Goal: Navigation & Orientation: Find specific page/section

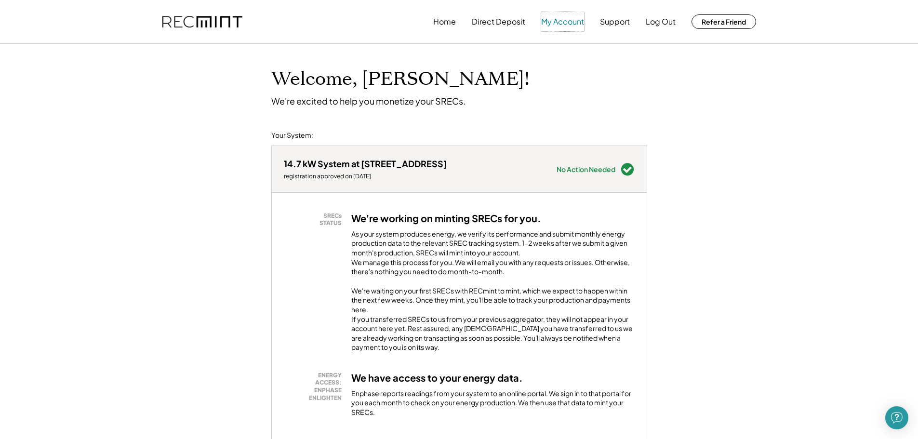
click at [556, 18] on button "My Account" at bounding box center [562, 21] width 43 height 19
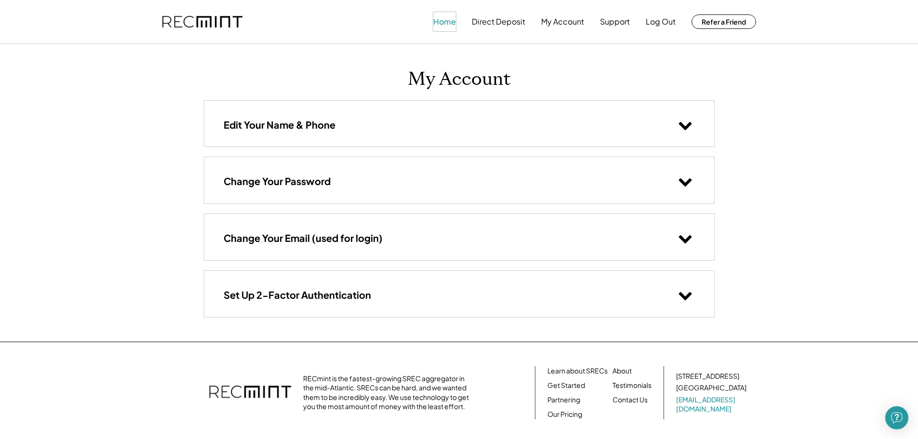
click at [446, 21] on button "Home" at bounding box center [444, 21] width 23 height 19
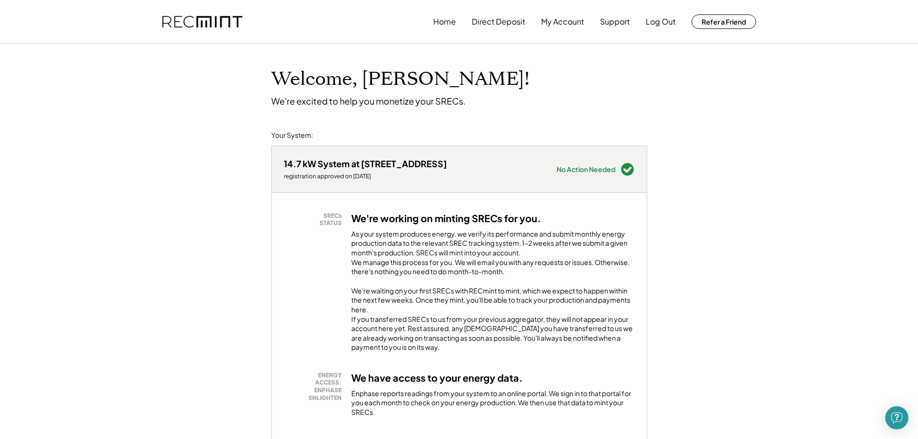
click at [399, 159] on div "14.7 kW System at [STREET_ADDRESS]" at bounding box center [365, 163] width 163 height 11
click at [513, 20] on button "Direct Deposit" at bounding box center [498, 21] width 53 height 19
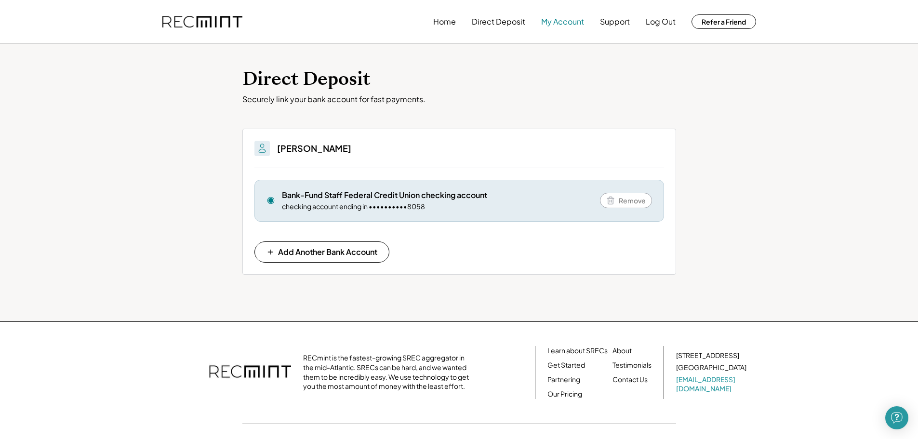
click at [562, 16] on button "My Account" at bounding box center [562, 21] width 43 height 19
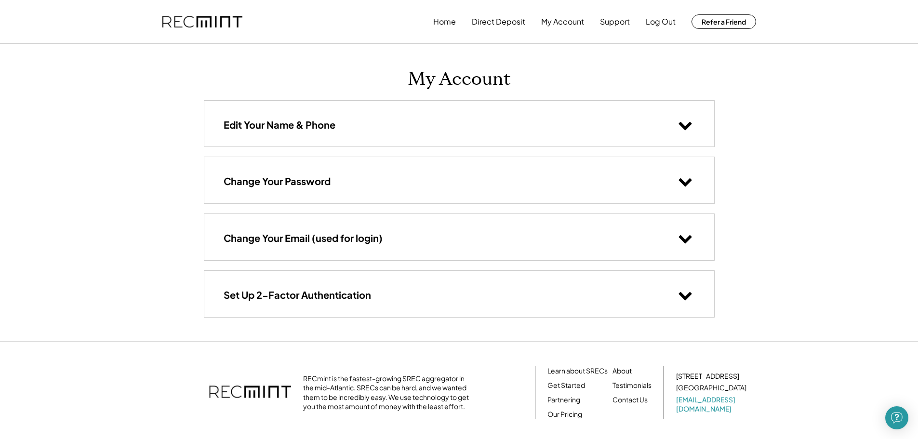
click at [222, 19] on img at bounding box center [202, 22] width 80 height 12
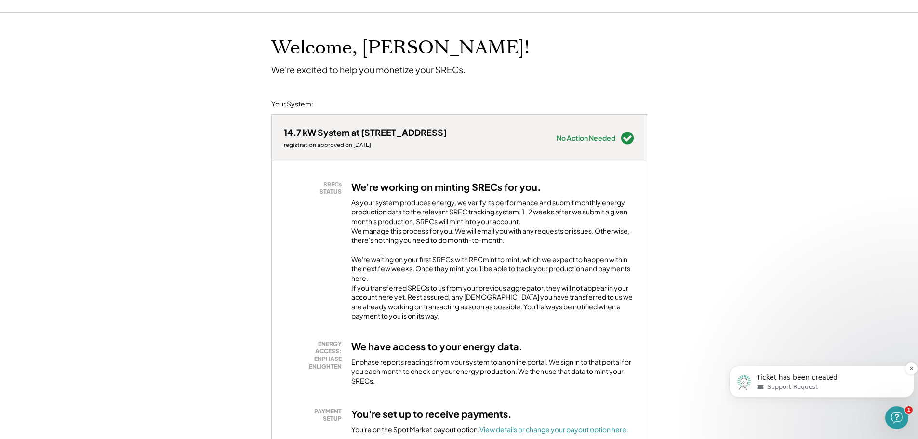
scroll to position [48, 0]
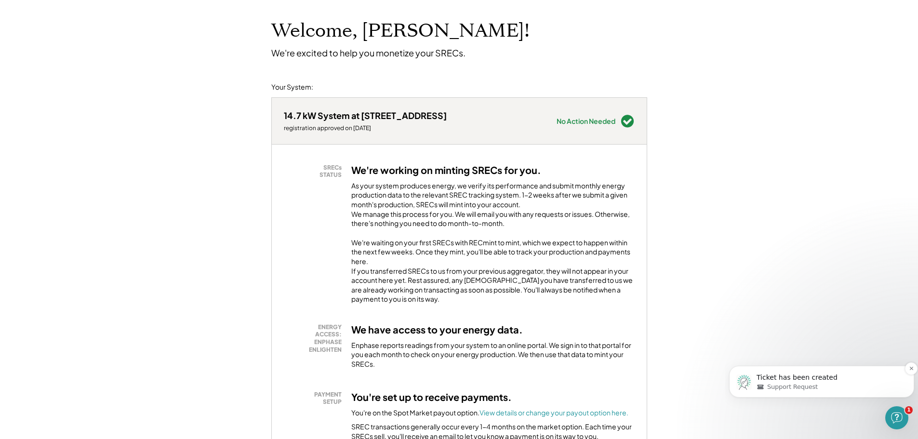
click at [797, 378] on p "Ticket has been created" at bounding box center [830, 378] width 146 height 10
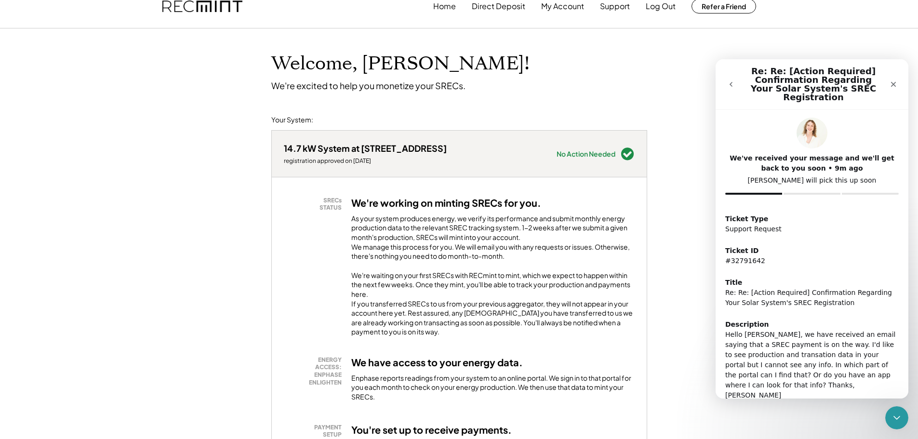
scroll to position [0, 0]
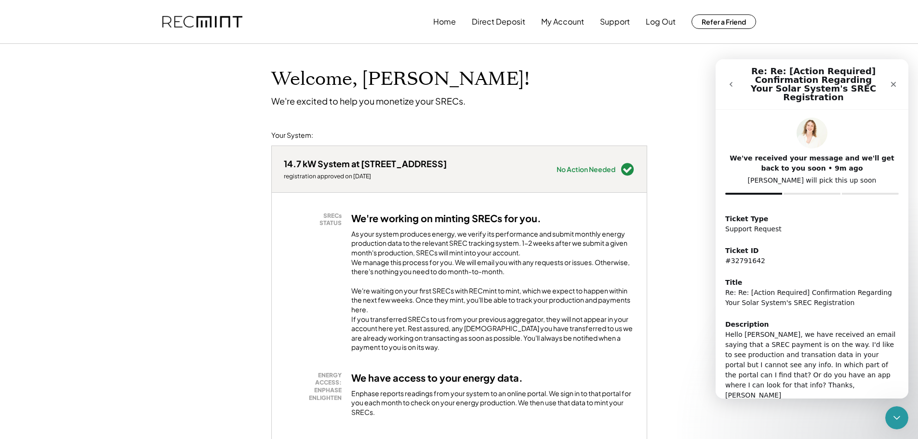
click at [734, 80] on icon "go back" at bounding box center [731, 84] width 8 height 8
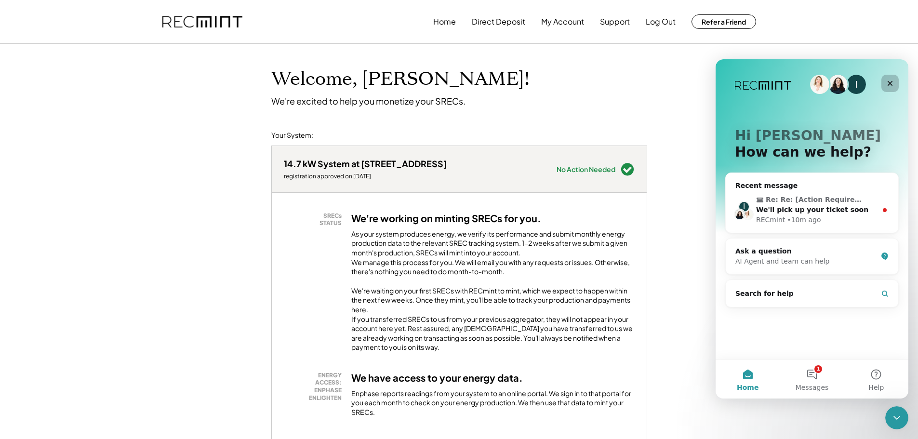
click at [887, 83] on icon "Close" at bounding box center [890, 84] width 8 height 8
